Goal: Share content: Distribute website content to other platforms or users

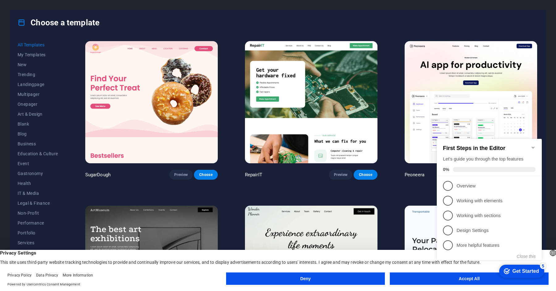
click at [105, 90] on img at bounding box center [151, 102] width 133 height 122
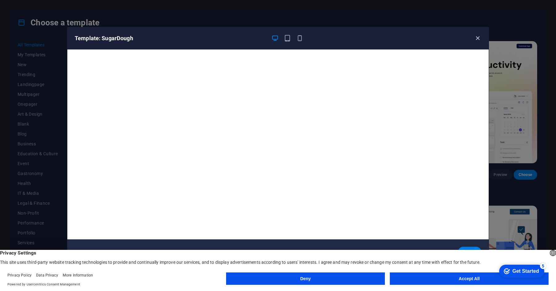
click at [476, 37] on icon "button" at bounding box center [477, 38] width 7 height 7
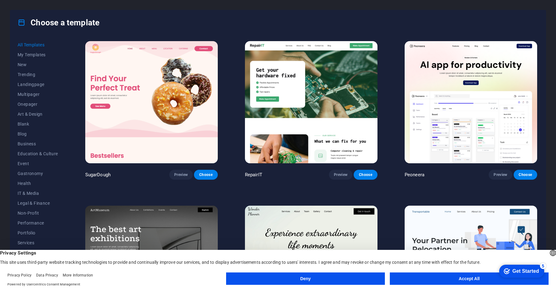
click at [458, 281] on button "Accept All" at bounding box center [469, 278] width 159 height 12
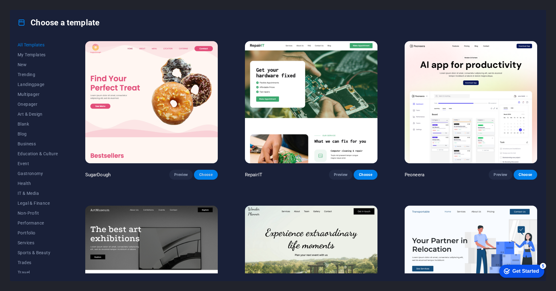
click at [208, 170] on button "Choose" at bounding box center [205, 175] width 23 height 10
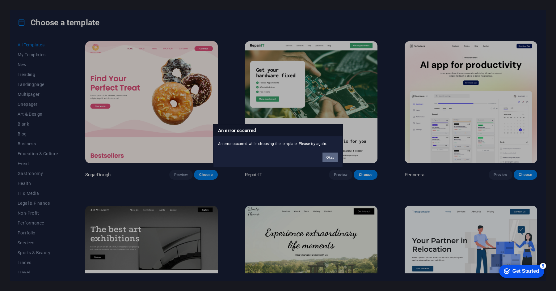
click at [324, 156] on button "Okay" at bounding box center [329, 156] width 15 height 9
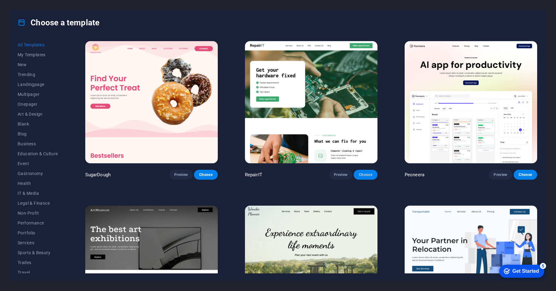
click at [369, 170] on button "Choose" at bounding box center [365, 175] width 23 height 10
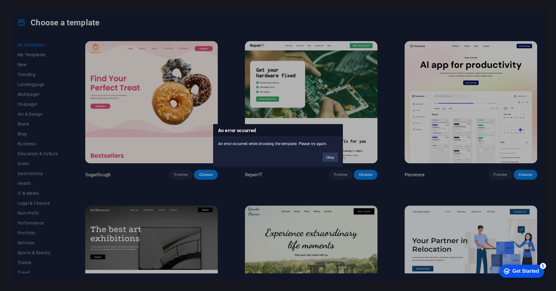
click at [320, 155] on div "Okay" at bounding box center [330, 154] width 25 height 16
click at [324, 155] on button "Okay" at bounding box center [329, 156] width 15 height 9
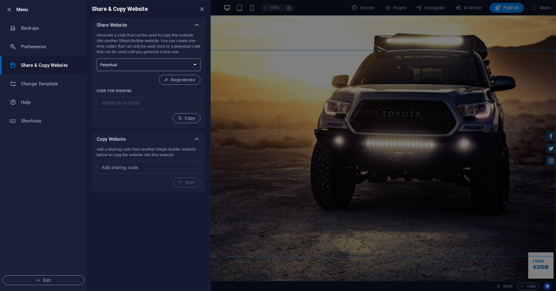
click at [163, 66] on select "One-time Perpetual" at bounding box center [149, 64] width 104 height 13
click at [97, 58] on select "One-time Perpetual" at bounding box center [149, 64] width 104 height 13
click at [158, 69] on select "One-time Perpetual" at bounding box center [149, 64] width 104 height 13
select select "onetime"
click at [97, 58] on select "One-time Perpetual" at bounding box center [149, 64] width 104 height 13
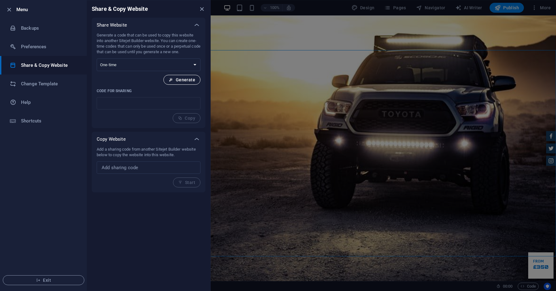
click at [180, 80] on span "Generate" at bounding box center [182, 79] width 27 height 5
type input "e88b69f8-1612659"
click at [185, 117] on span "Copy" at bounding box center [186, 118] width 17 height 5
